Goal: Task Accomplishment & Management: Use online tool/utility

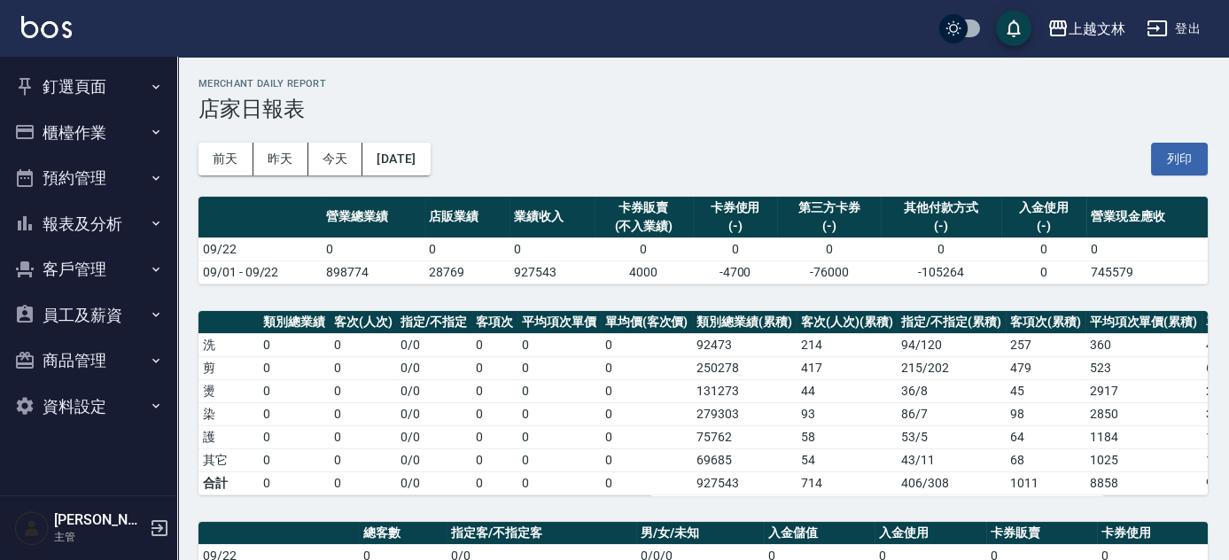
click at [104, 139] on button "櫃檯作業" at bounding box center [88, 133] width 163 height 46
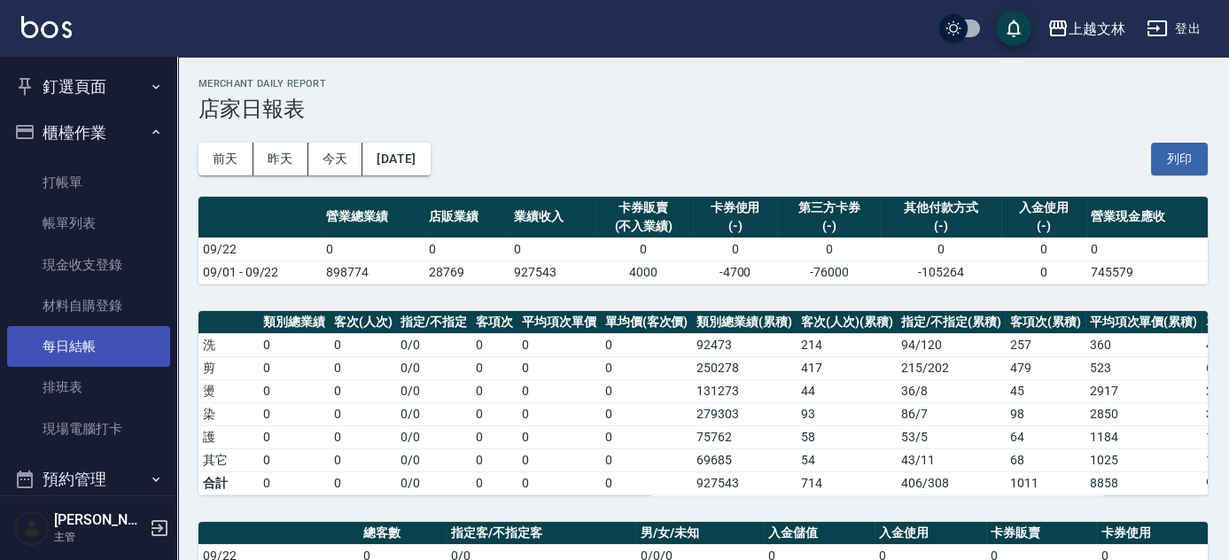
drag, startPoint x: 90, startPoint y: 345, endPoint x: 80, endPoint y: 335, distance: 13.8
click at [90, 345] on link "每日結帳" at bounding box center [88, 346] width 163 height 41
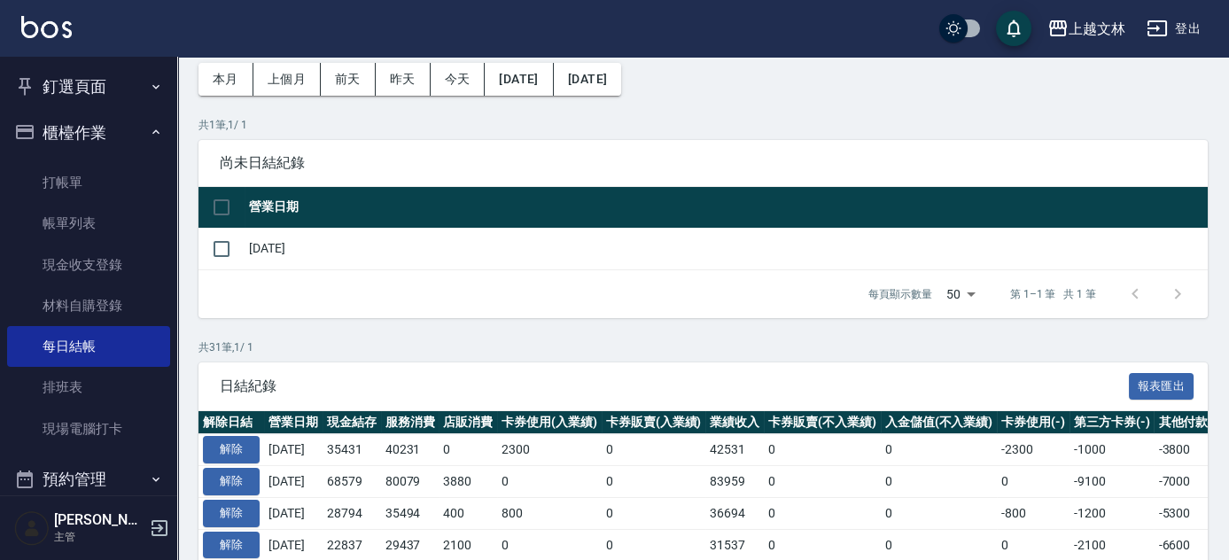
scroll to position [102, 0]
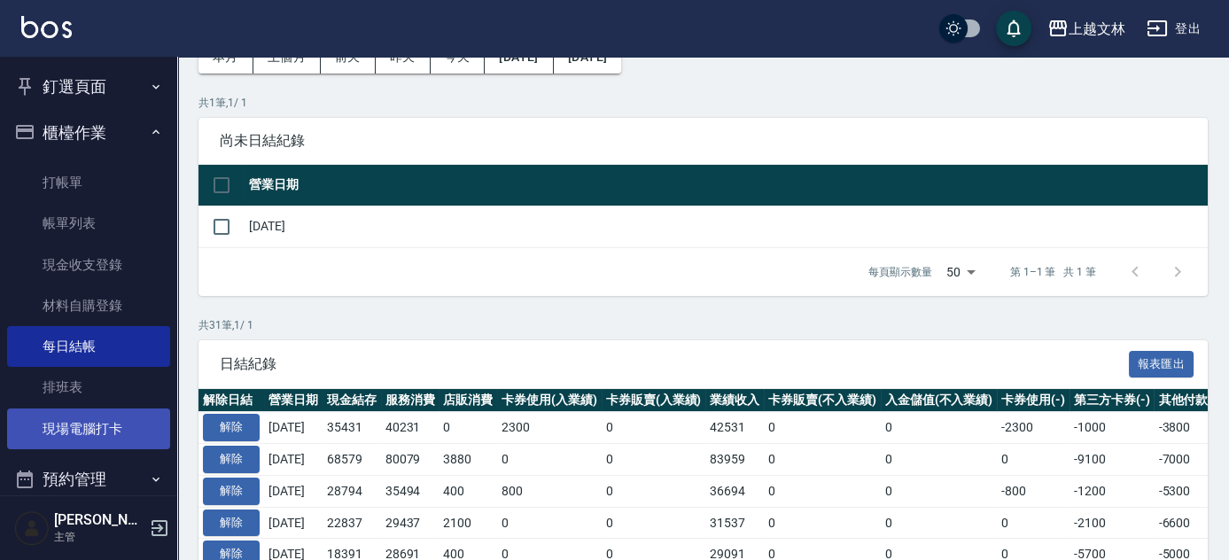
click at [102, 426] on link "現場電腦打卡" at bounding box center [88, 429] width 163 height 41
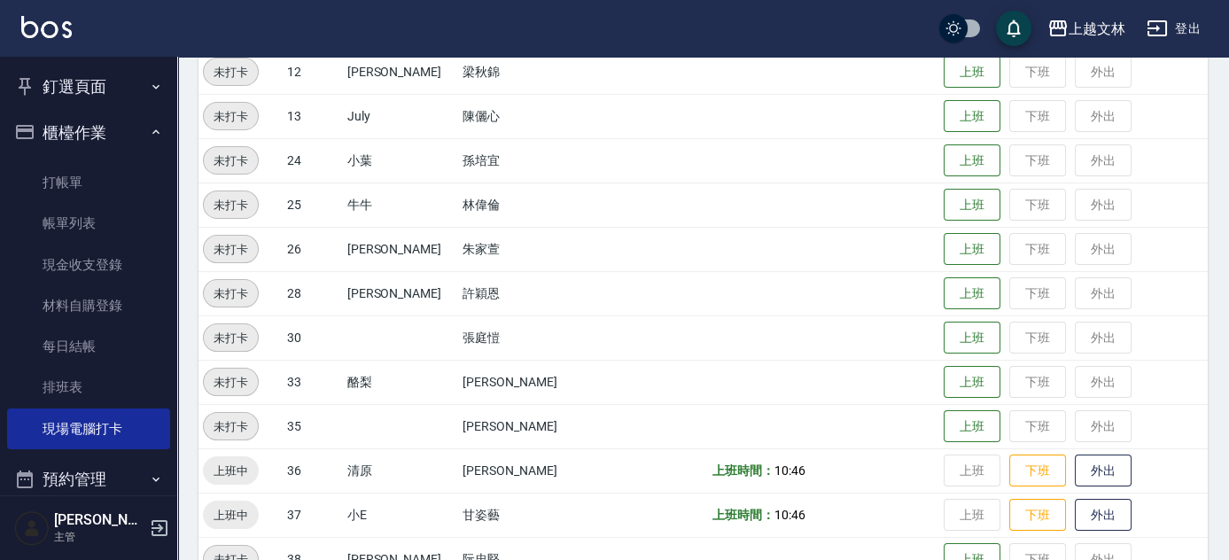
scroll to position [630, 0]
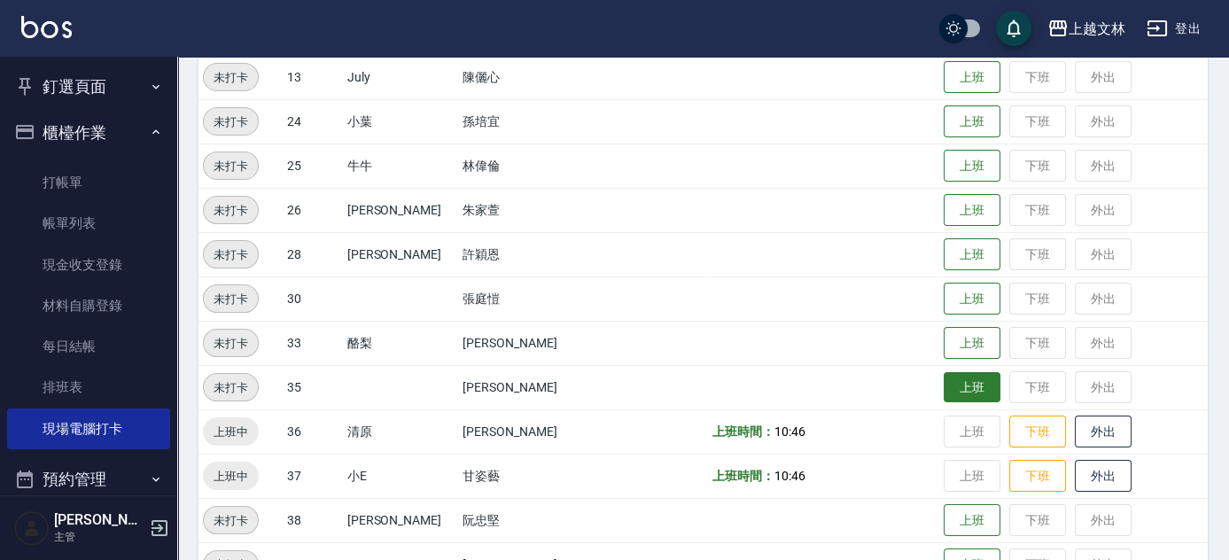
click at [954, 381] on button "上班" at bounding box center [972, 387] width 57 height 31
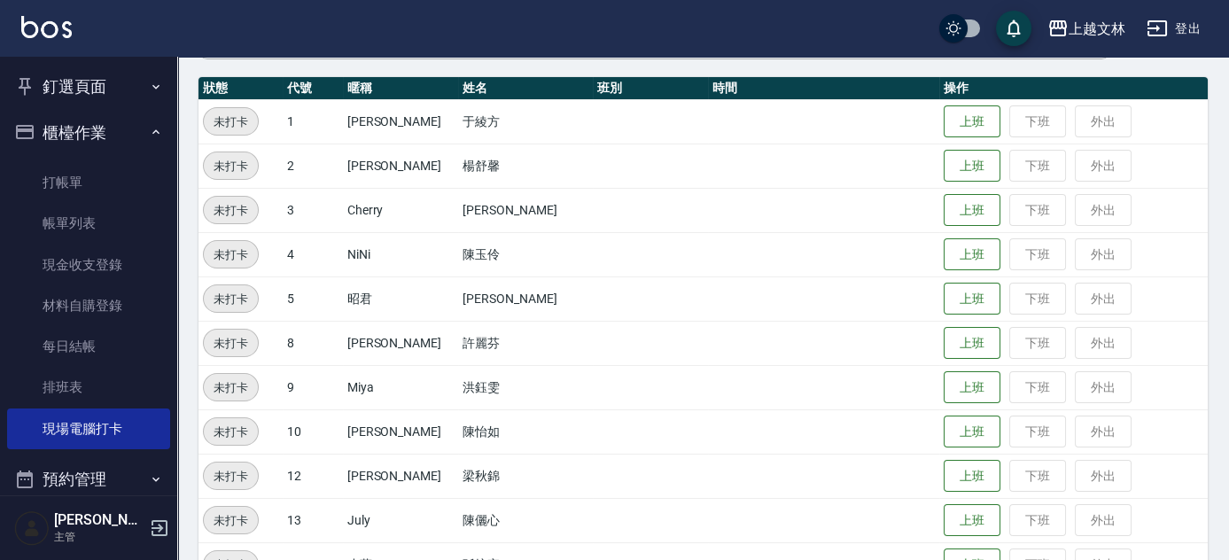
scroll to position [183, 0]
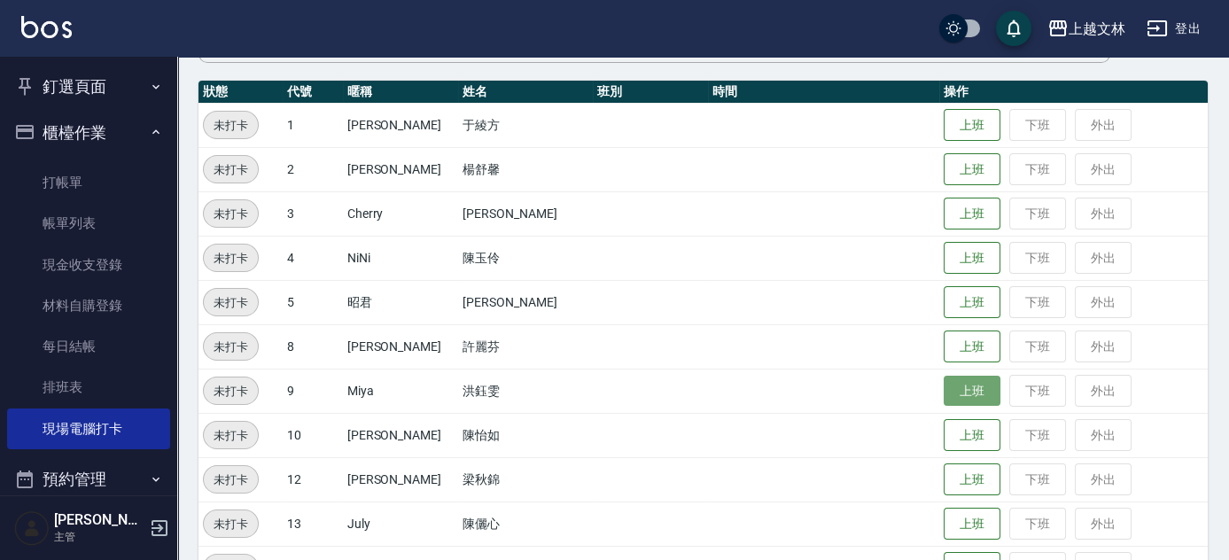
click at [958, 386] on button "上班" at bounding box center [972, 391] width 57 height 31
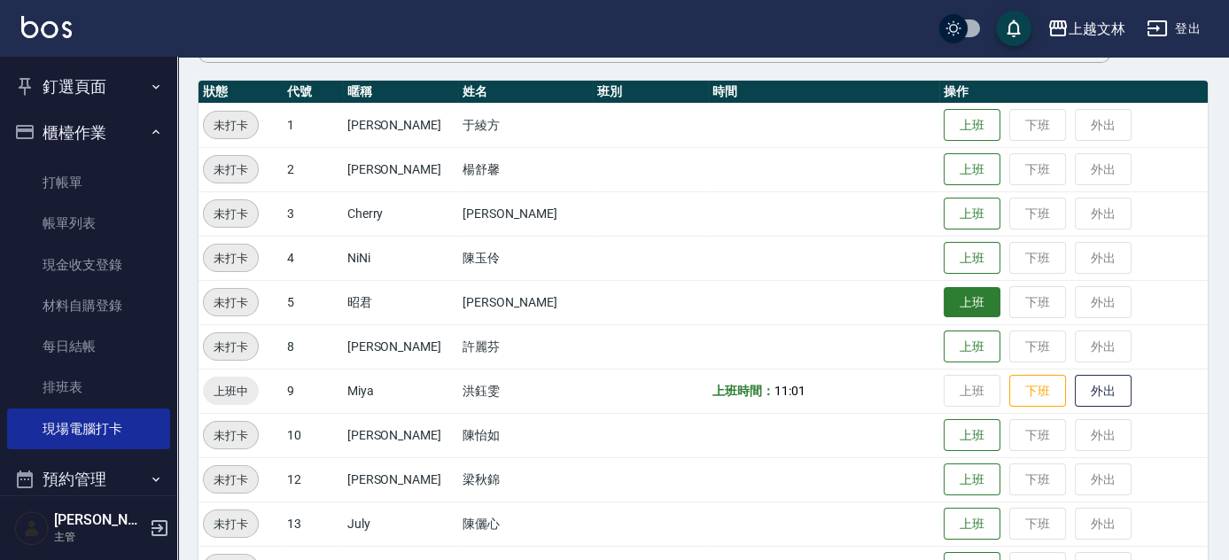
click at [973, 307] on button "上班" at bounding box center [972, 302] width 57 height 31
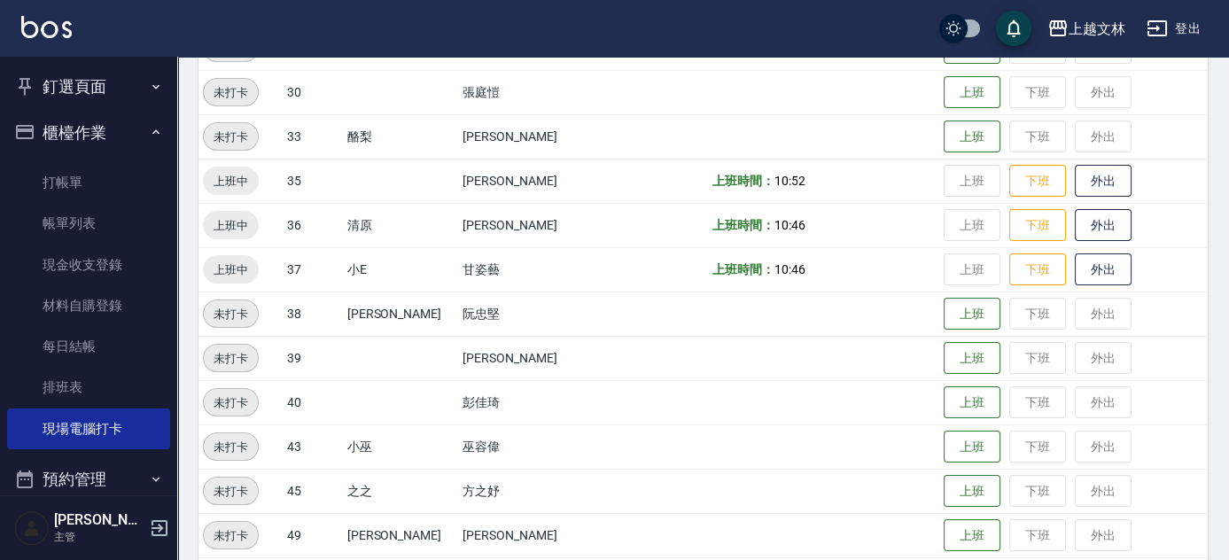
scroll to position [907, 0]
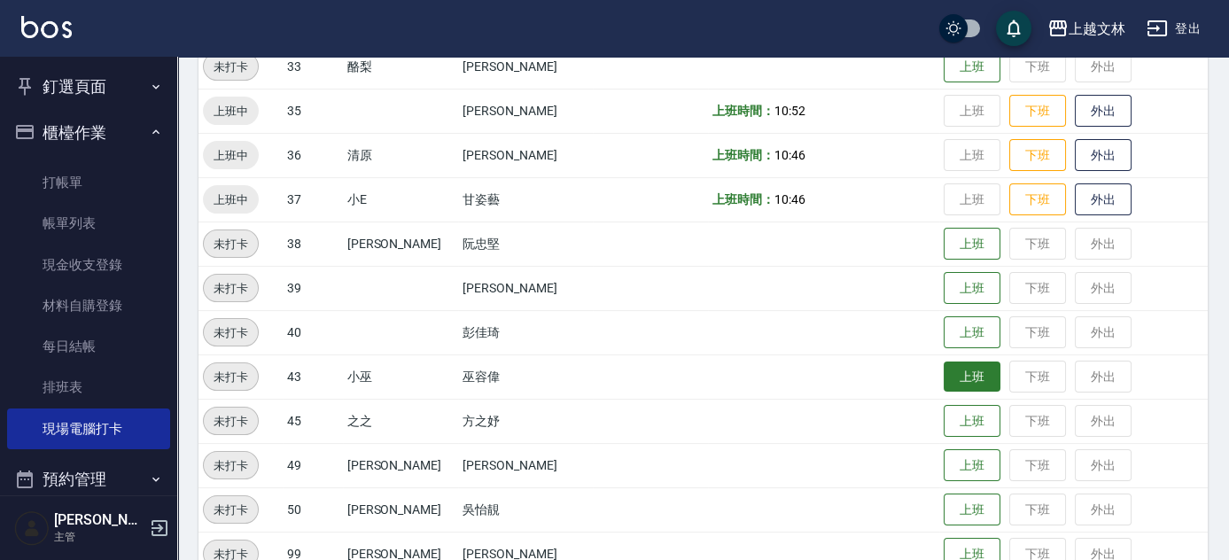
click at [945, 378] on button "上班" at bounding box center [972, 377] width 57 height 31
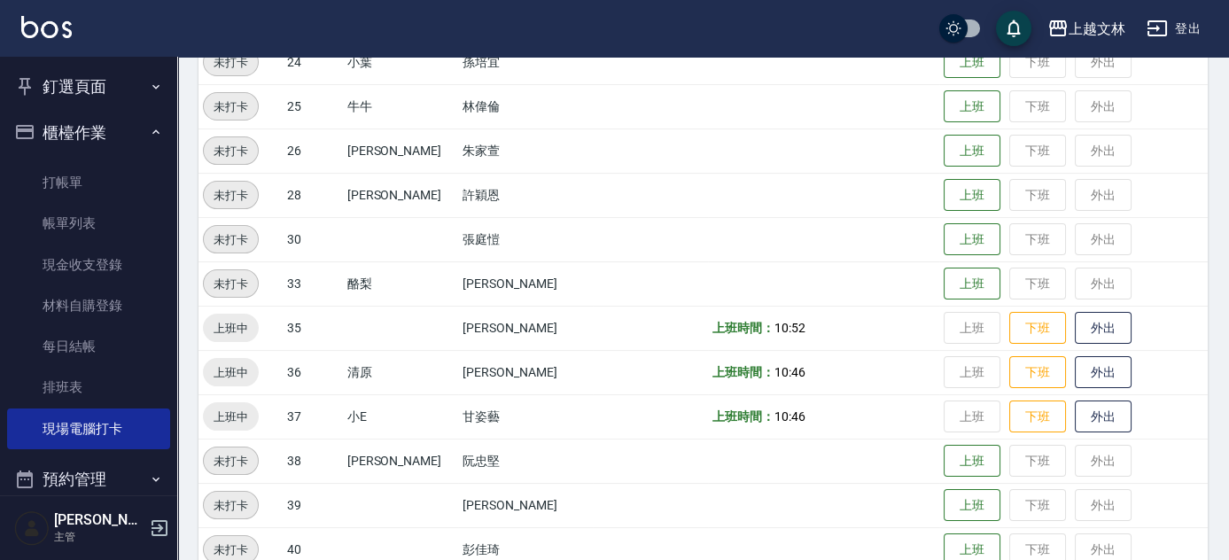
scroll to position [678, 0]
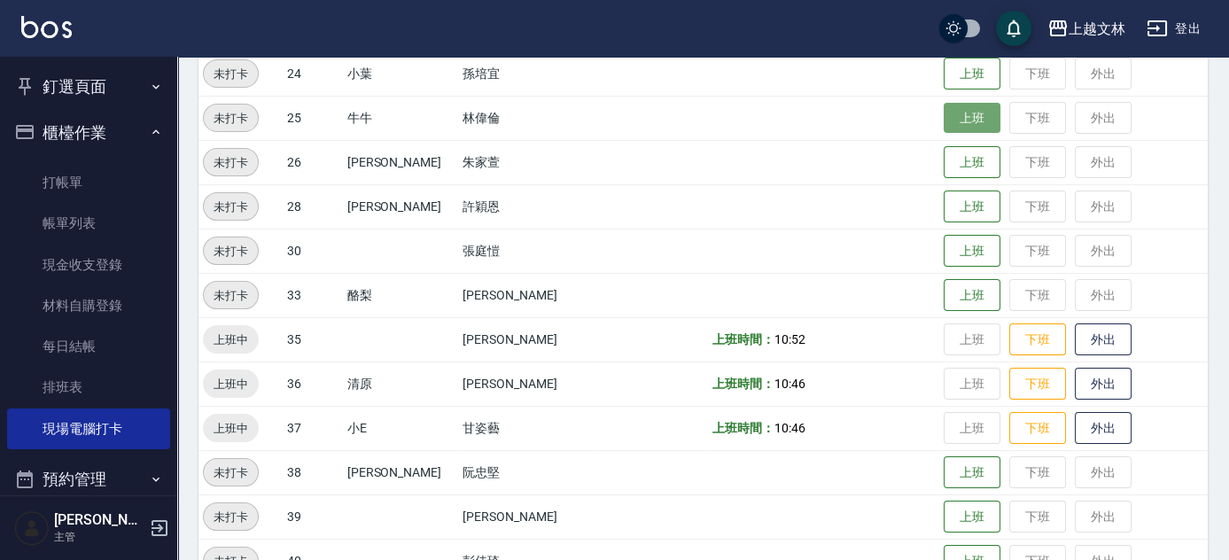
click at [944, 115] on button "上班" at bounding box center [972, 118] width 57 height 31
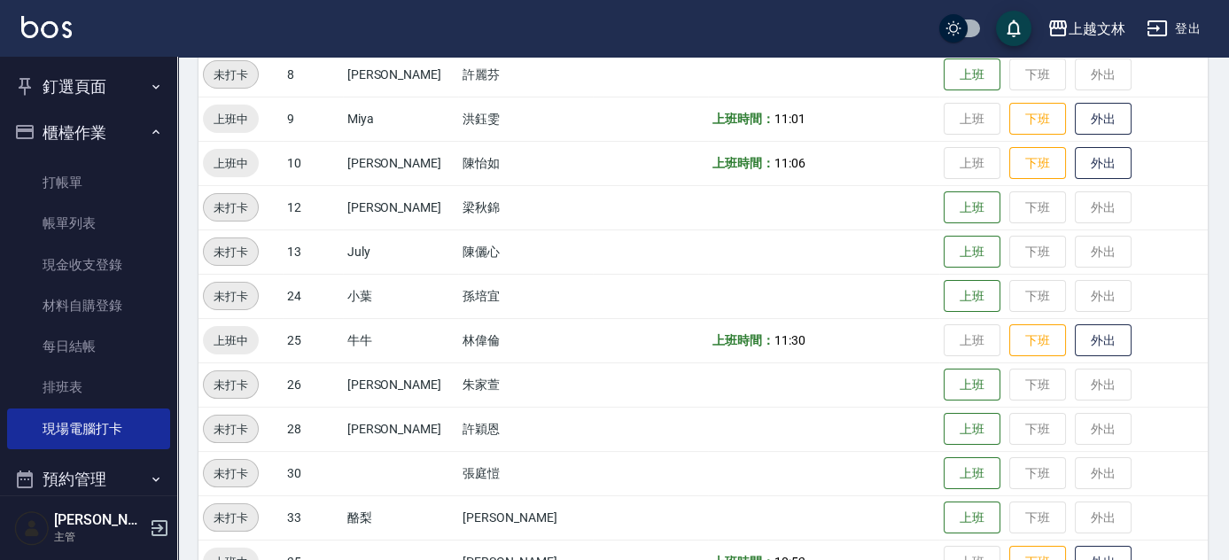
scroll to position [425, 0]
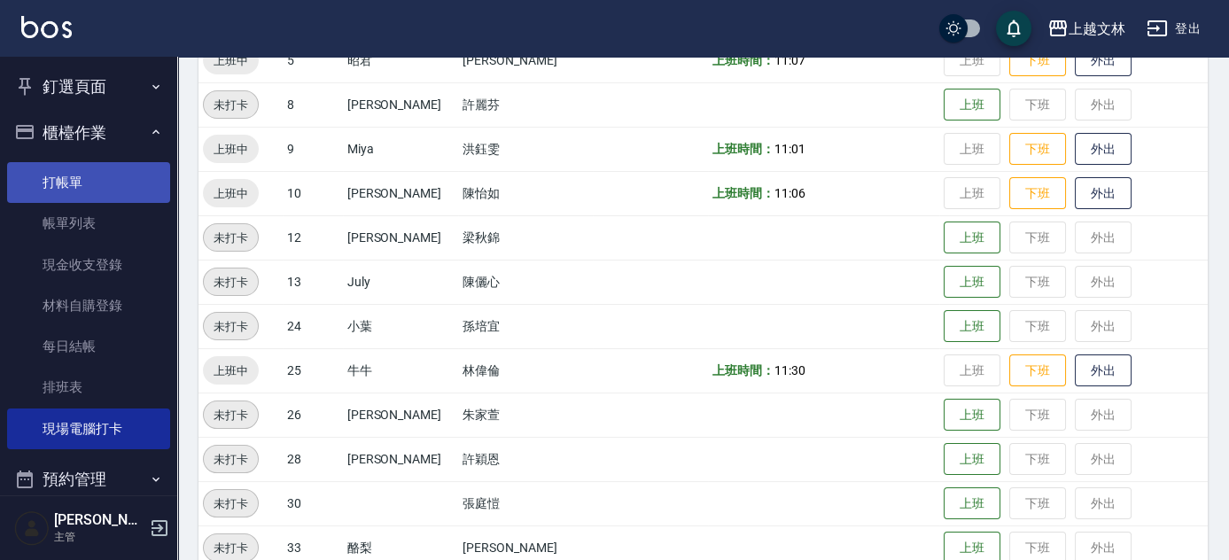
click at [51, 181] on link "打帳單" at bounding box center [88, 182] width 163 height 41
